Goal: Transaction & Acquisition: Purchase product/service

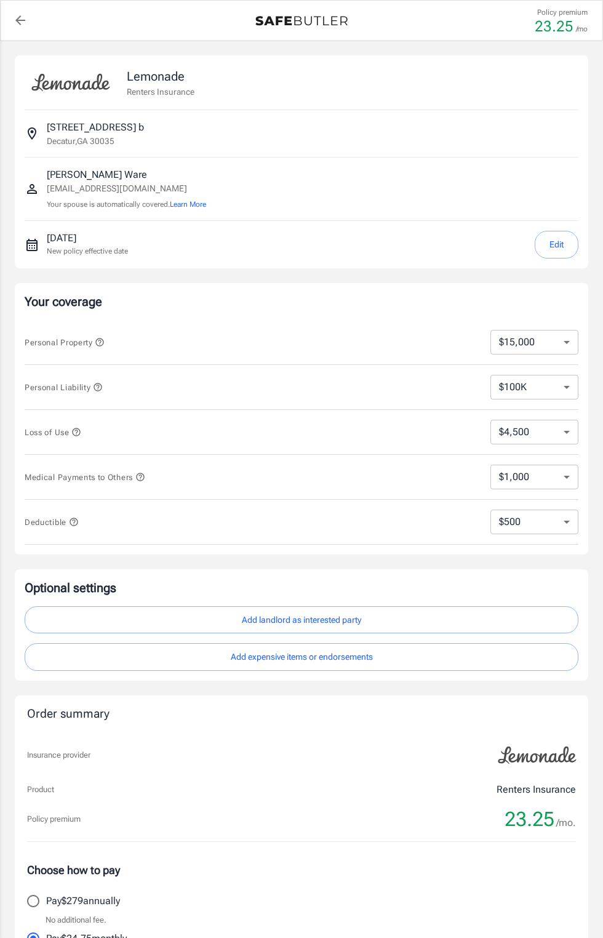
select select "15000"
select select "500"
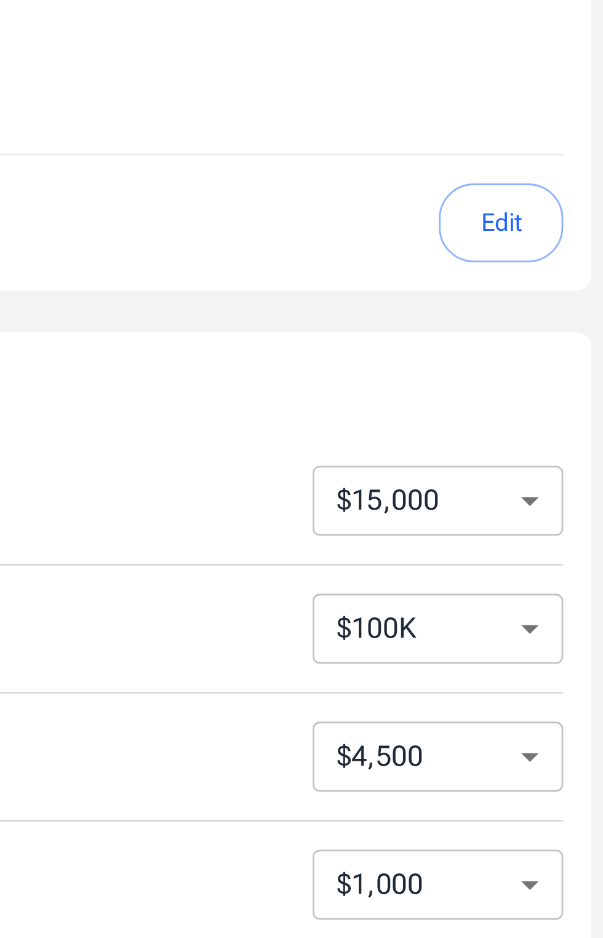
click at [572, 386] on select "$100K $300K $500K" at bounding box center [534, 387] width 88 height 25
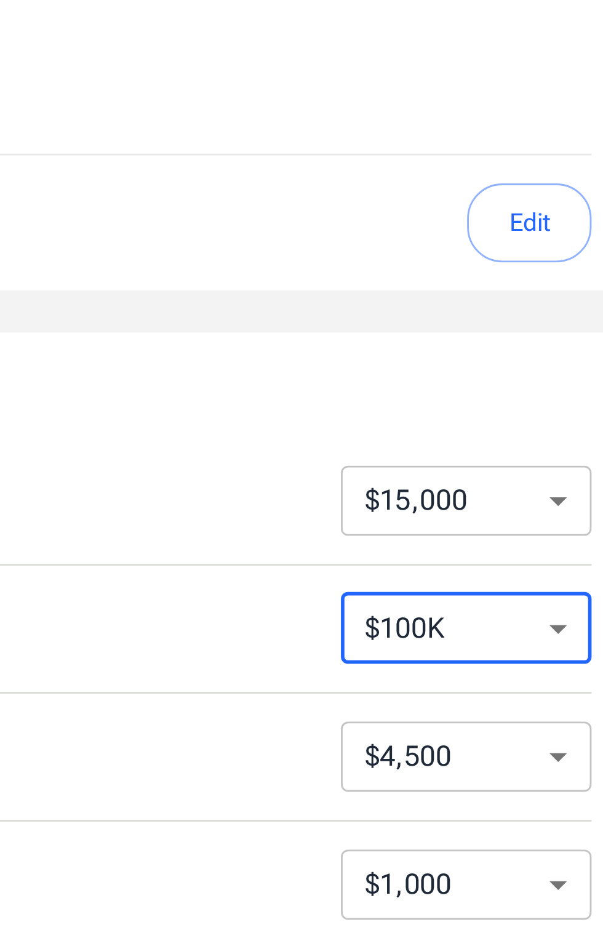
click at [568, 344] on select "$10,000 $15,000 $20,000 $25,000 $30,000 $40,000 $50,000 $100K $150K $200K $250K" at bounding box center [534, 342] width 88 height 25
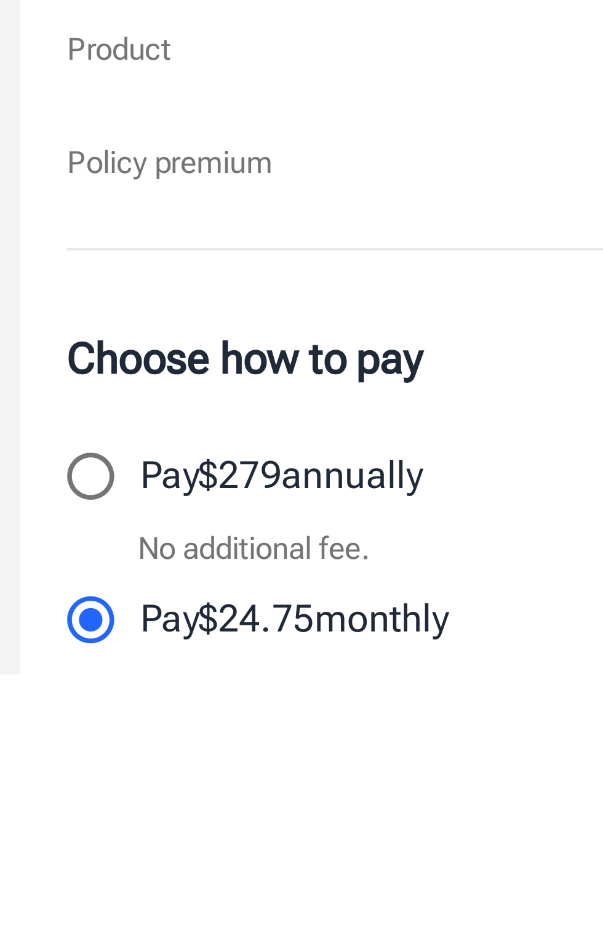
scroll to position [18, 0]
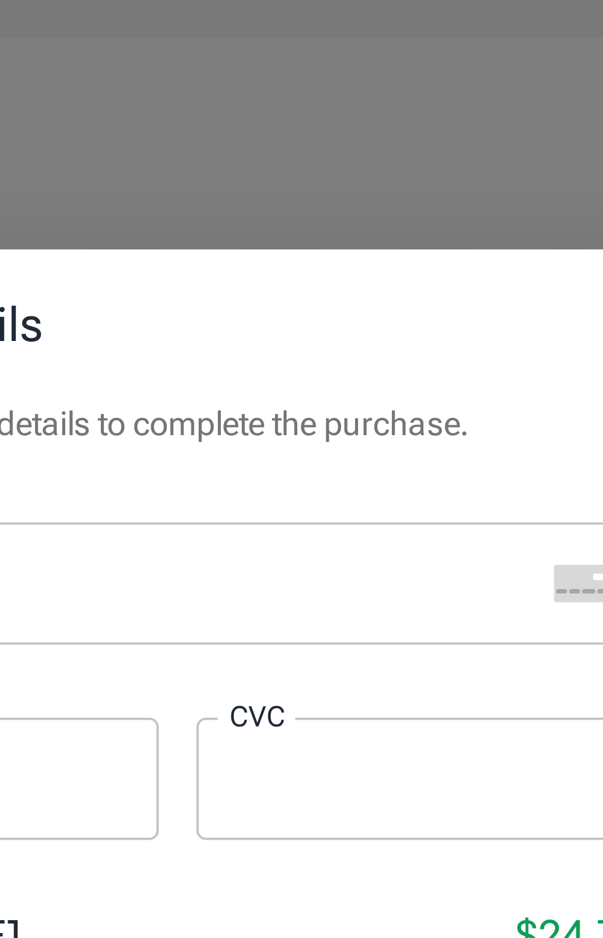
click at [423, 324] on div "Payment details Enter your payment details to complete the purchase. Card Numbe…" at bounding box center [301, 469] width 603 height 938
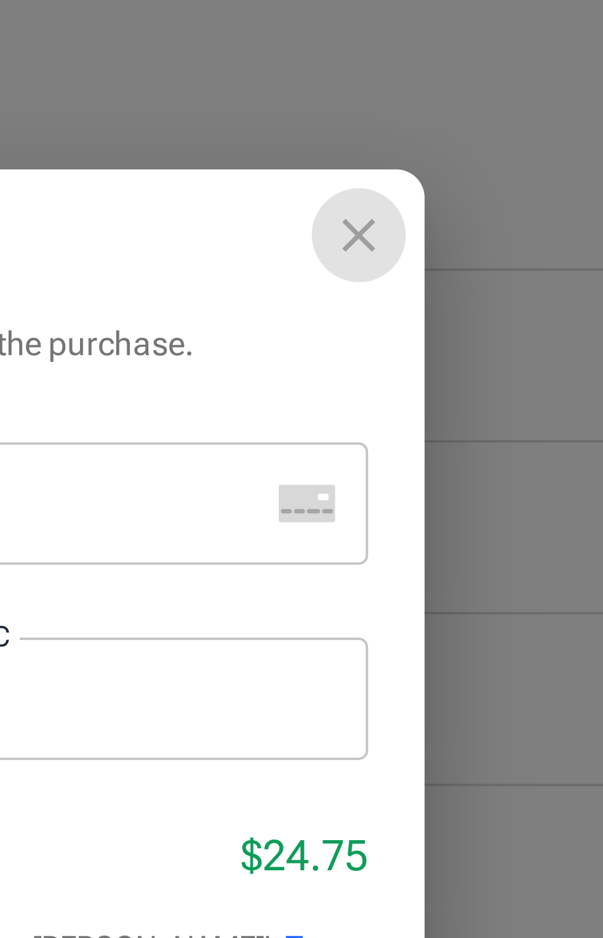
click at [424, 345] on icon "close" at bounding box center [420, 337] width 15 height 15
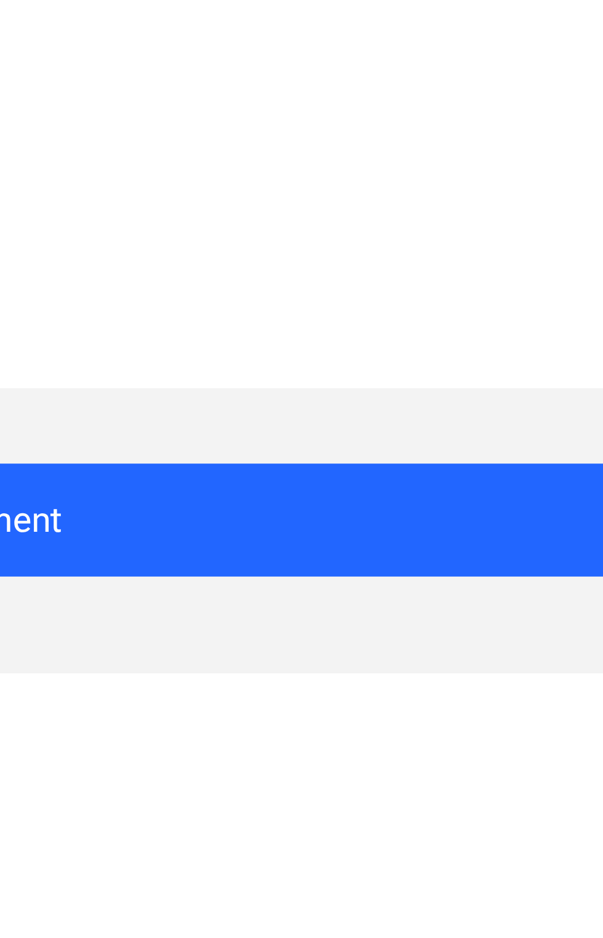
scroll to position [70, 0]
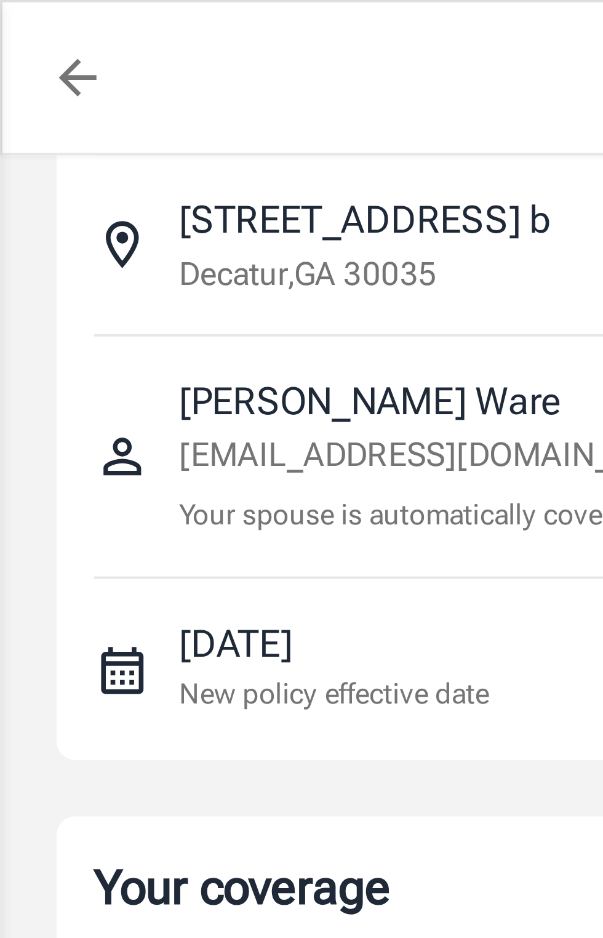
click at [30, 23] on link "back to quotes" at bounding box center [20, 20] width 25 height 25
